Goal: Navigation & Orientation: Find specific page/section

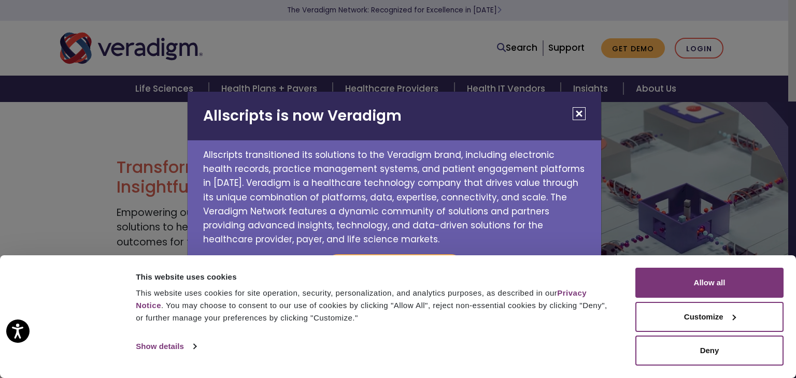
click at [582, 112] on button "Close" at bounding box center [579, 113] width 13 height 13
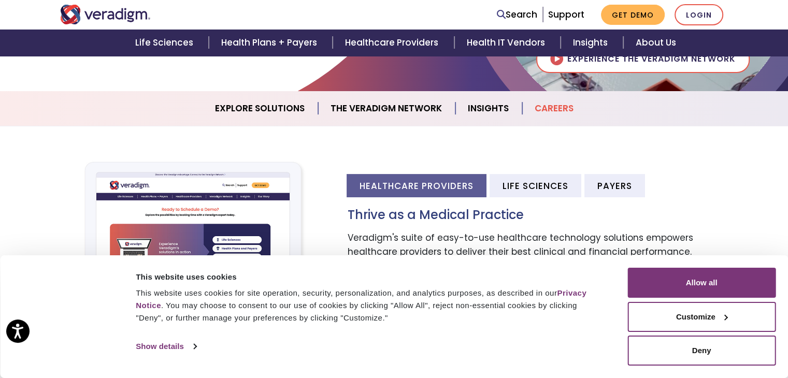
click at [559, 113] on link "Careers" at bounding box center [555, 108] width 64 height 26
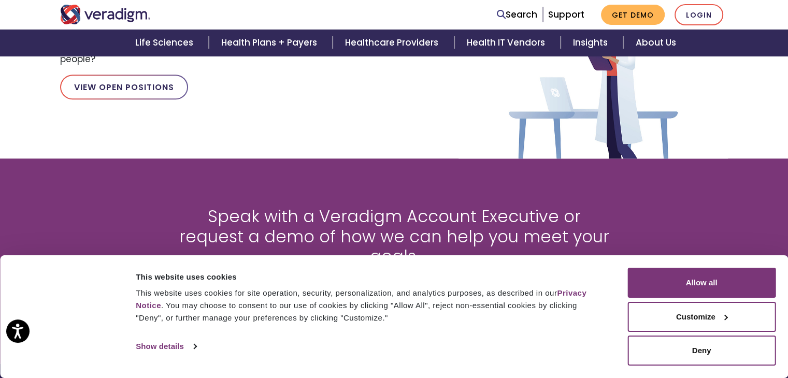
scroll to position [1072, 0]
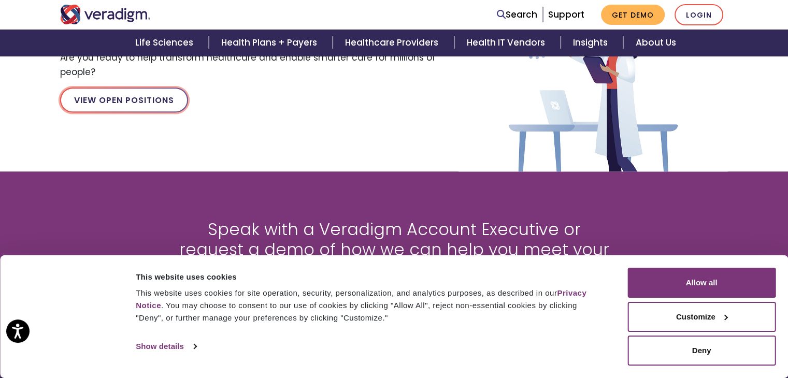
click at [149, 101] on link "View Open Positions" at bounding box center [124, 100] width 128 height 25
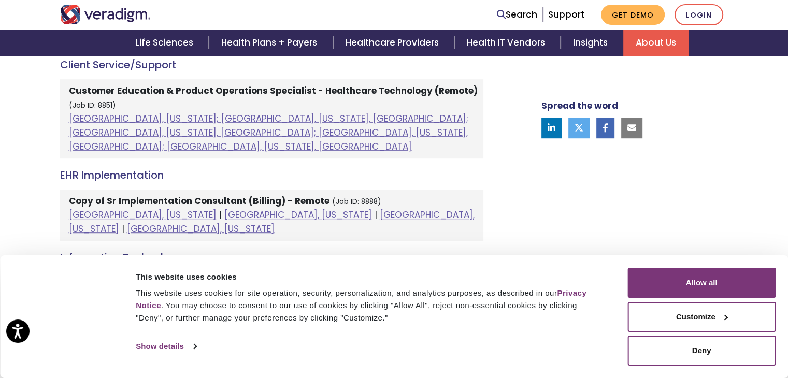
scroll to position [629, 0]
